Goal: Information Seeking & Learning: Learn about a topic

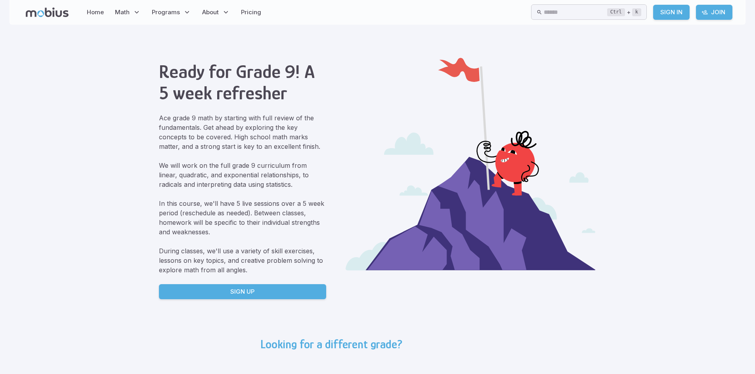
drag, startPoint x: 355, startPoint y: 74, endPoint x: 81, endPoint y: 5, distance: 282.9
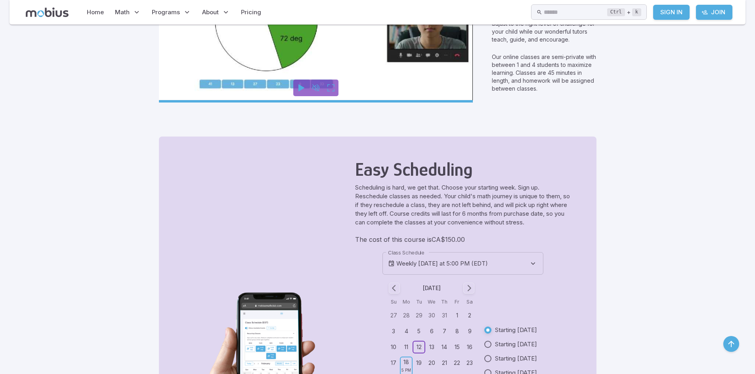
scroll to position [515, 0]
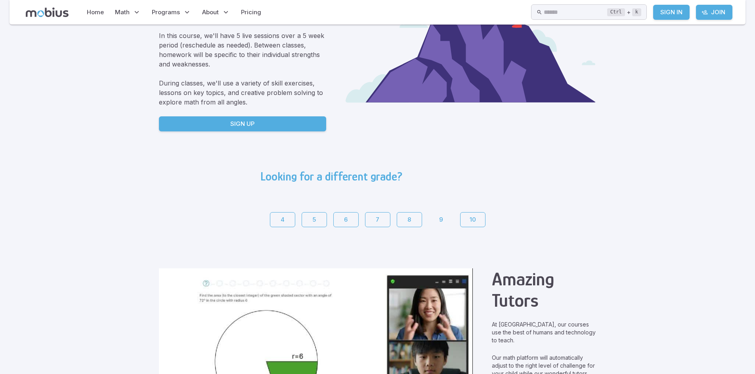
scroll to position [0, 0]
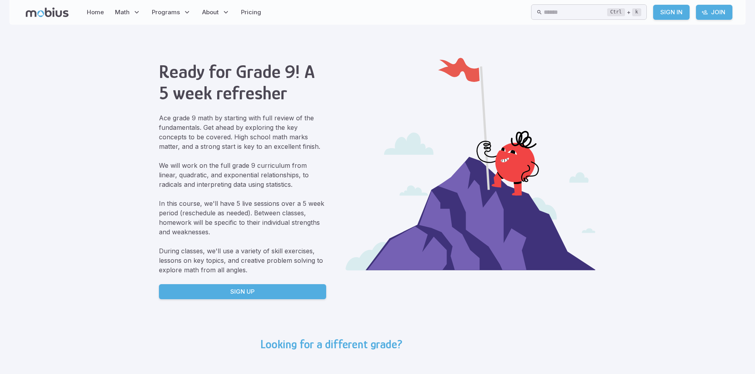
drag, startPoint x: 67, startPoint y: 38, endPoint x: 33, endPoint y: 43, distance: 33.6
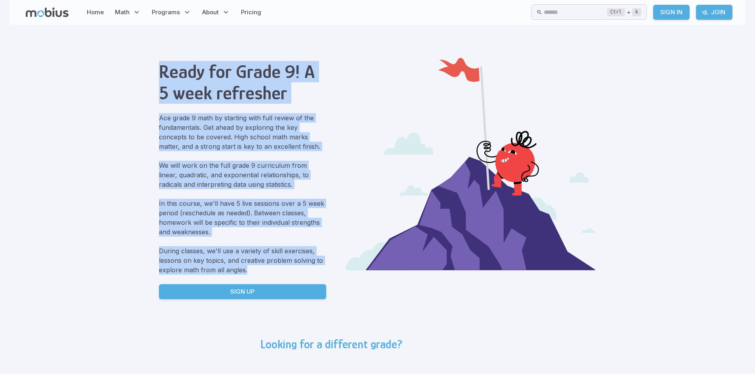
drag, startPoint x: 292, startPoint y: 268, endPoint x: 144, endPoint y: 69, distance: 248.6
drag, startPoint x: 338, startPoint y: 134, endPoint x: 152, endPoint y: 72, distance: 196.2
click at [152, 72] on div "Ready for Grade 9! A 5 week refresher Ace grade 9 math by starting with full re…" at bounding box center [377, 182] width 456 height 292
copy div "Ready for Grade 9! A 5 week refresher Ace grade 9 math by starting with full re…"
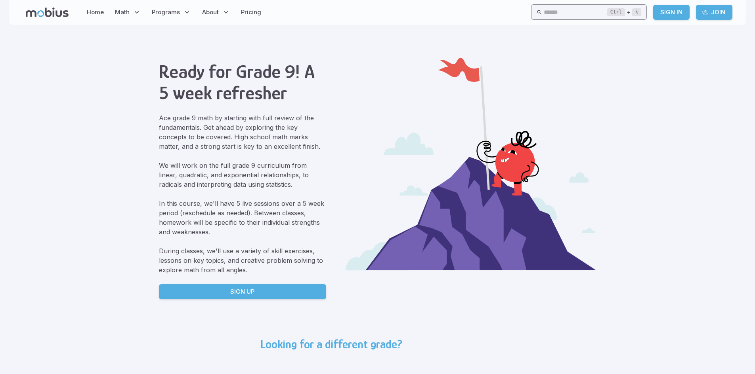
click at [544, 13] on input "text" at bounding box center [575, 11] width 63 height 15
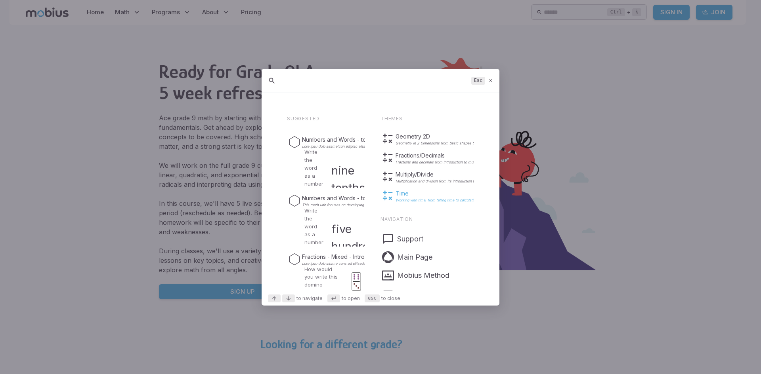
click at [425, 193] on p "Time" at bounding box center [445, 194] width 101 height 8
